Goal: Information Seeking & Learning: Learn about a topic

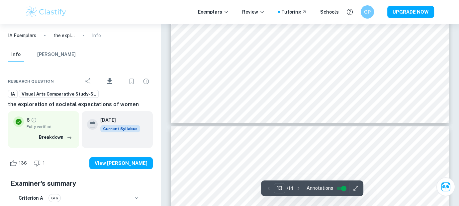
scroll to position [2492, 0]
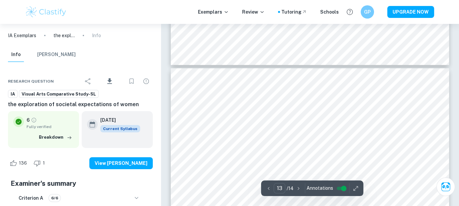
type input "12"
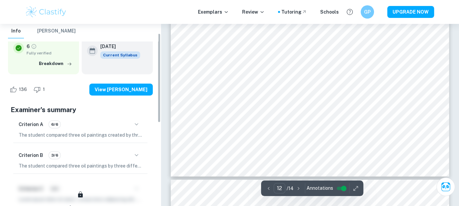
scroll to position [0, 0]
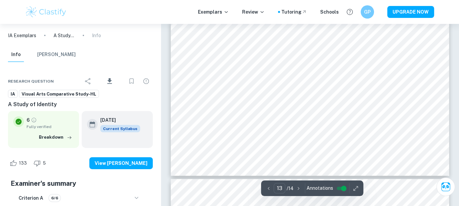
scroll to position [2012, 0]
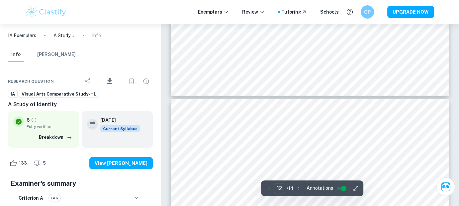
type input "11"
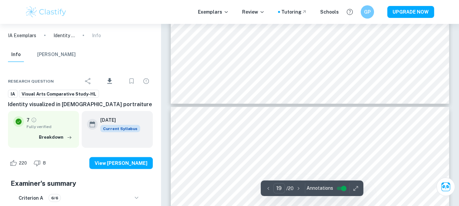
scroll to position [3899, 0]
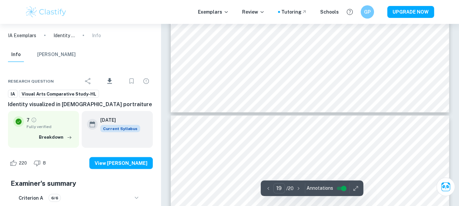
type input "20"
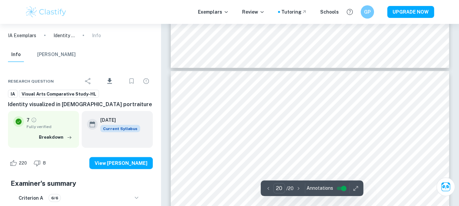
scroll to position [3945, 0]
